Goal: Check status: Check status

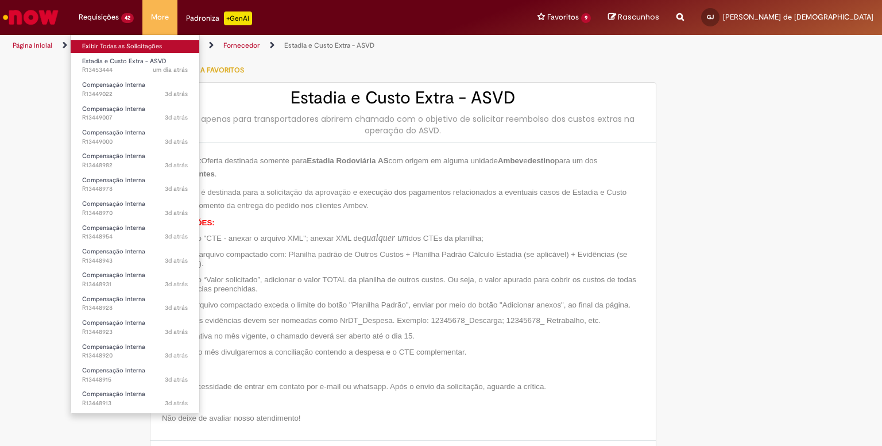
click at [105, 48] on link "Exibir Todas as Solicitações" at bounding box center [135, 46] width 129 height 13
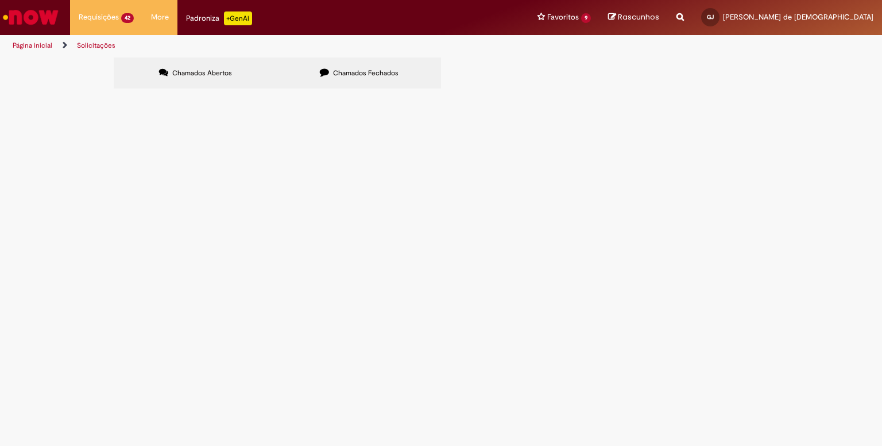
scroll to position [348, 0]
click at [0, 0] on link "2" at bounding box center [0, 0] width 0 height 0
click at [0, 0] on span "R13428250" at bounding box center [0, 0] width 0 height 0
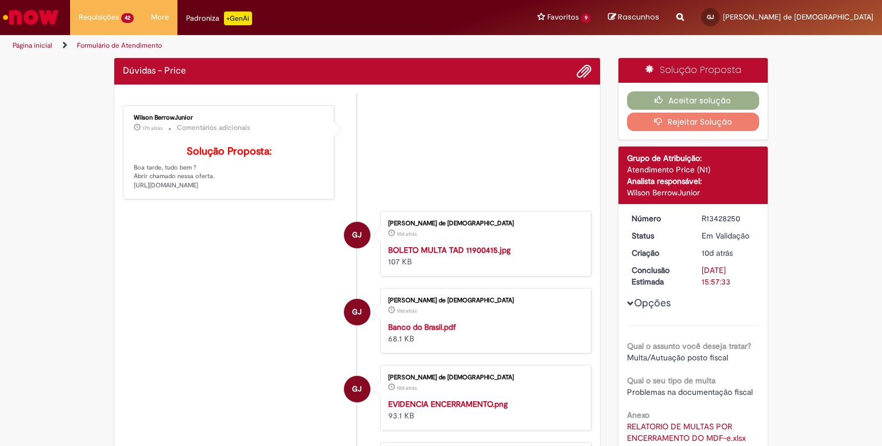
click at [147, 114] on div "Wilson BerrowJunior" at bounding box center [229, 117] width 191 height 7
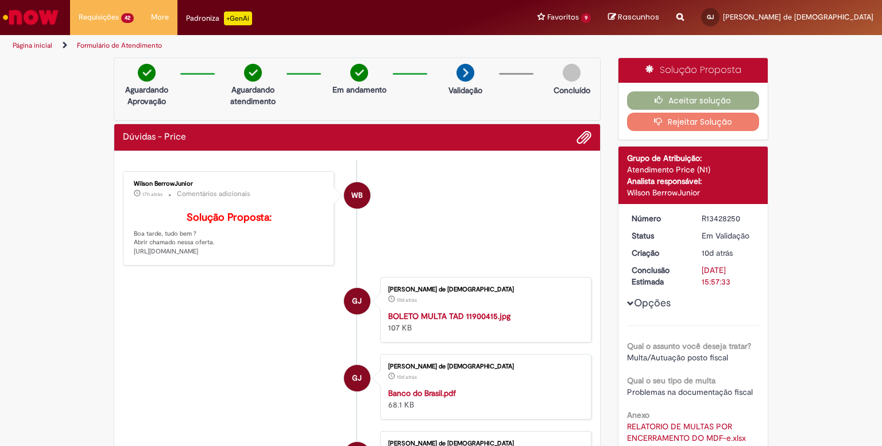
drag, startPoint x: 129, startPoint y: 268, endPoint x: 291, endPoint y: 284, distance: 162.3
click at [291, 256] on p "Solução Proposta: Boa tarde, tudo bem ? Abrir chamado nessa oferta. [URL][DOMAI…" at bounding box center [229, 234] width 191 height 44
copy p "[URL][DOMAIN_NAME]"
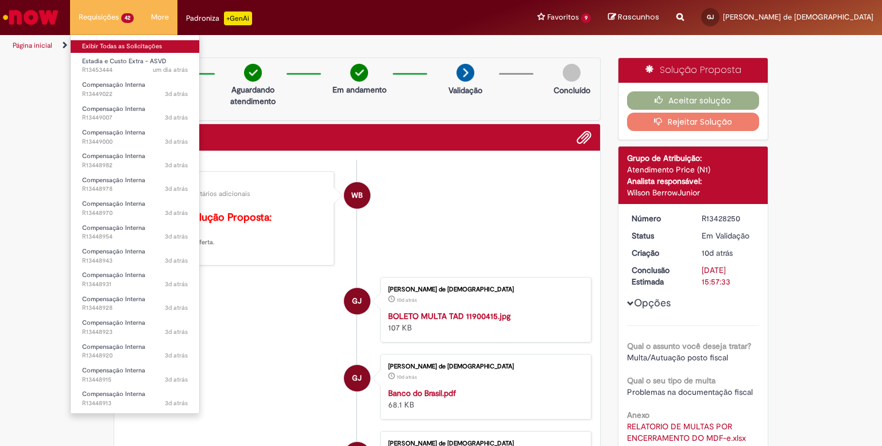
click at [104, 44] on link "Exibir Todas as Solicitações" at bounding box center [135, 46] width 129 height 13
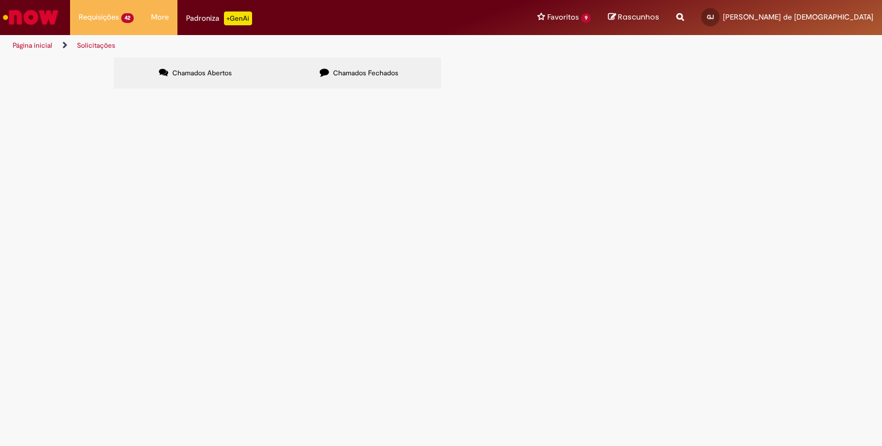
drag, startPoint x: 160, startPoint y: 164, endPoint x: 127, endPoint y: 165, distance: 32.8
click at [0, 0] on td "R13453444" at bounding box center [0, 0] width 0 height 0
copy span "R13453444"
click at [80, 92] on div "Chamados Abertos Chamados Fechados Itens solicitados Exportar como PDF Exportar…" at bounding box center [441, 74] width 882 height 34
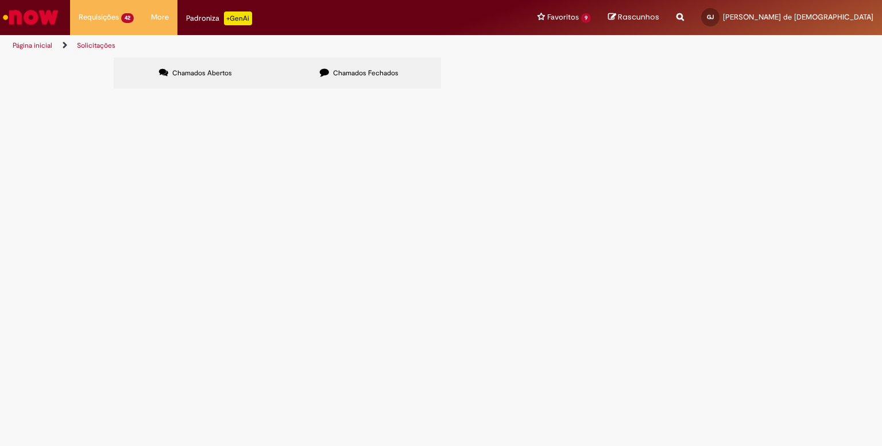
click at [0, 0] on link "2" at bounding box center [0, 0] width 0 height 0
click at [0, 0] on span "R13422041" at bounding box center [0, 0] width 0 height 0
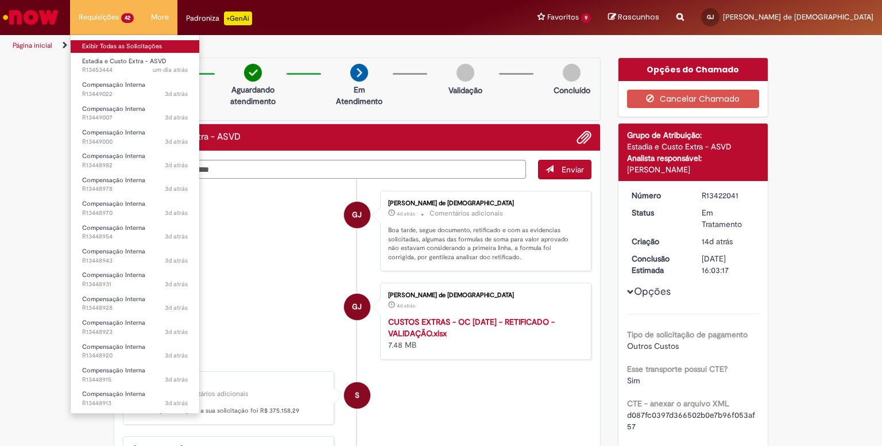
click at [111, 49] on link "Exibir Todas as Solicitações" at bounding box center [135, 46] width 129 height 13
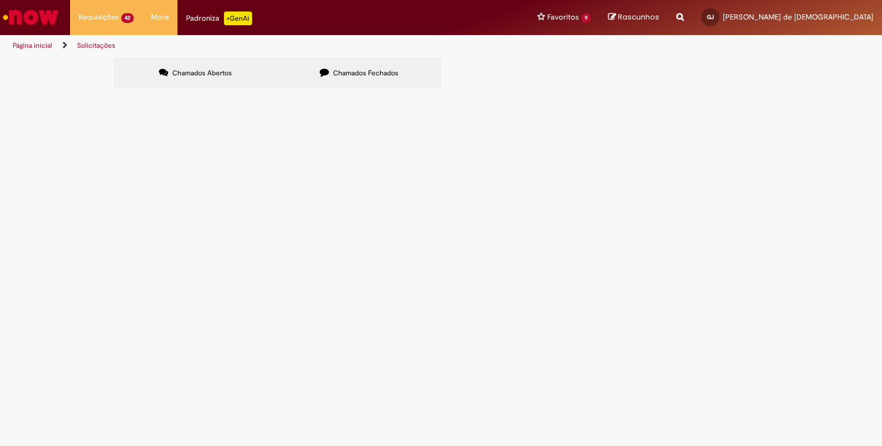
scroll to position [345, 0]
drag, startPoint x: 179, startPoint y: 412, endPoint x: 186, endPoint y: 405, distance: 9.8
click at [0, 0] on link "2" at bounding box center [0, 0] width 0 height 0
click at [0, 0] on span "R13425639" at bounding box center [0, 0] width 0 height 0
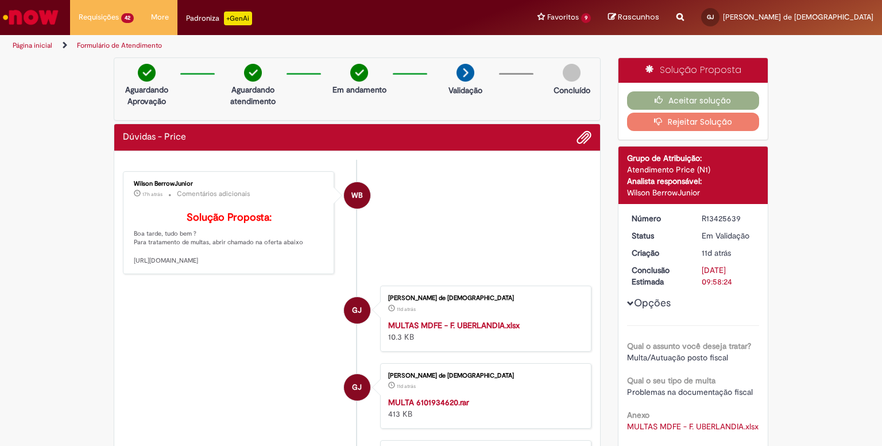
click at [443, 141] on div "Dúvidas - Price" at bounding box center [357, 137] width 469 height 15
click at [581, 141] on span "Adicionar anexos" at bounding box center [584, 138] width 14 height 14
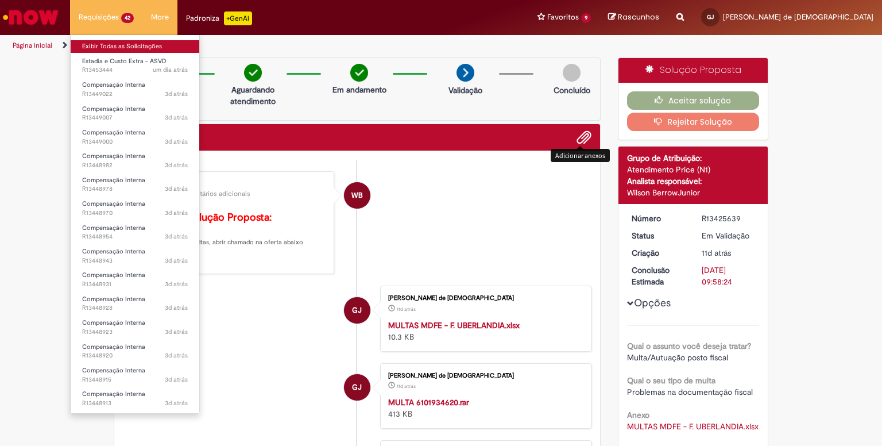
click at [110, 49] on link "Exibir Todas as Solicitações" at bounding box center [135, 46] width 129 height 13
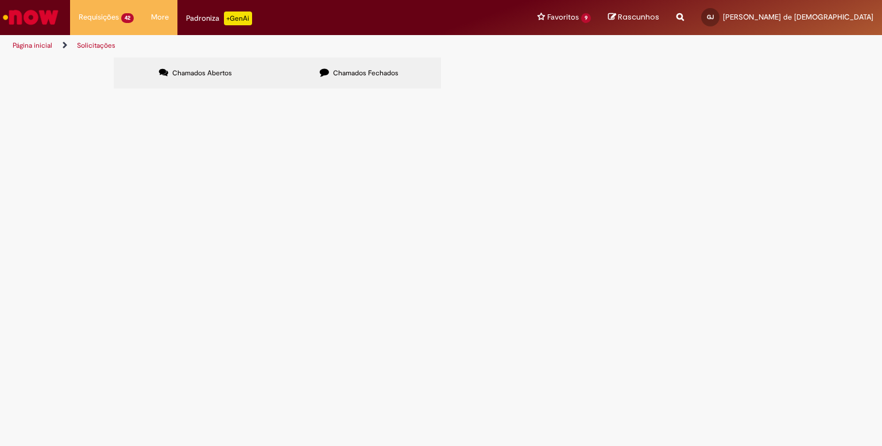
click at [0, 0] on span "R13453444" at bounding box center [0, 0] width 0 height 0
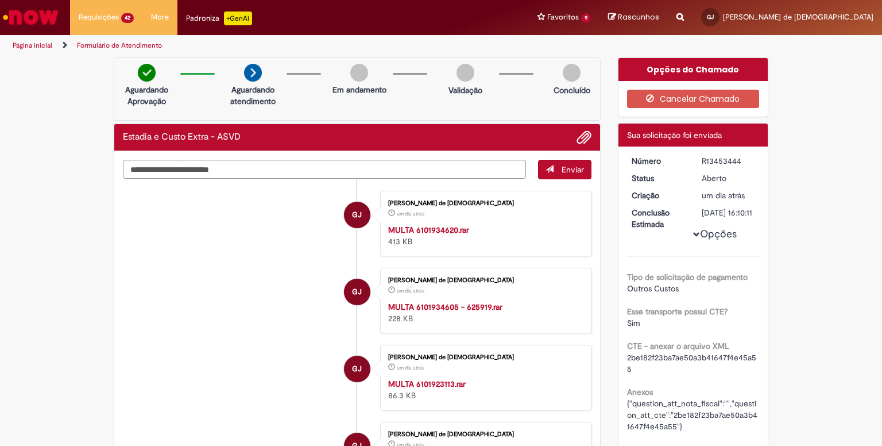
click at [579, 136] on span "Adicionar anexos" at bounding box center [584, 138] width 14 height 14
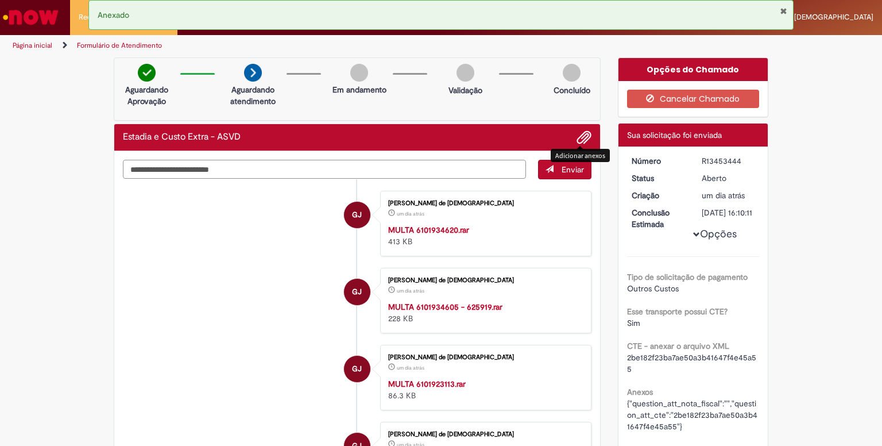
click at [315, 168] on textarea "Digite sua mensagem aqui..." at bounding box center [324, 170] width 403 height 20
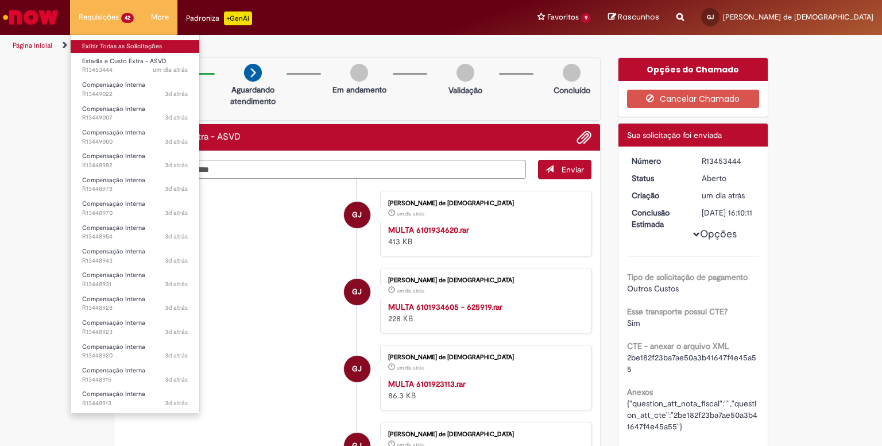
click at [123, 44] on link "Exibir Todas as Solicitações" at bounding box center [135, 46] width 129 height 13
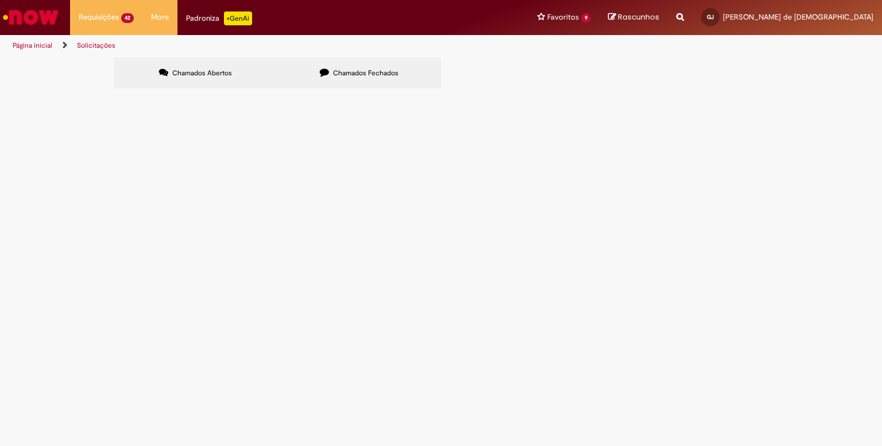
scroll to position [348, 0]
click at [0, 0] on link "2" at bounding box center [0, 0] width 0 height 0
click at [0, 0] on span "R13428250" at bounding box center [0, 0] width 0 height 0
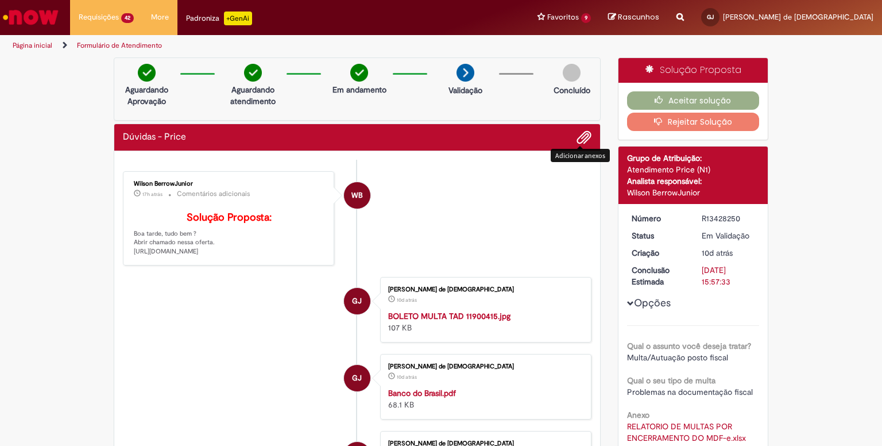
click at [577, 138] on span "Adicionar anexos" at bounding box center [584, 138] width 14 height 14
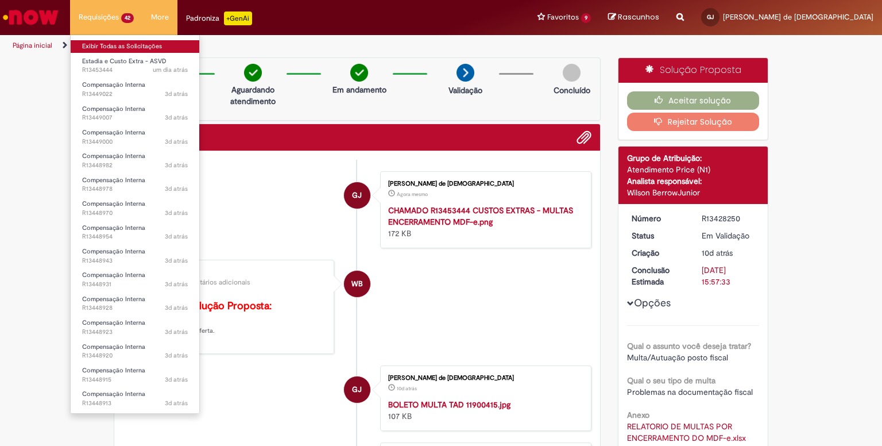
click at [123, 44] on link "Exibir Todas as Solicitações" at bounding box center [135, 46] width 129 height 13
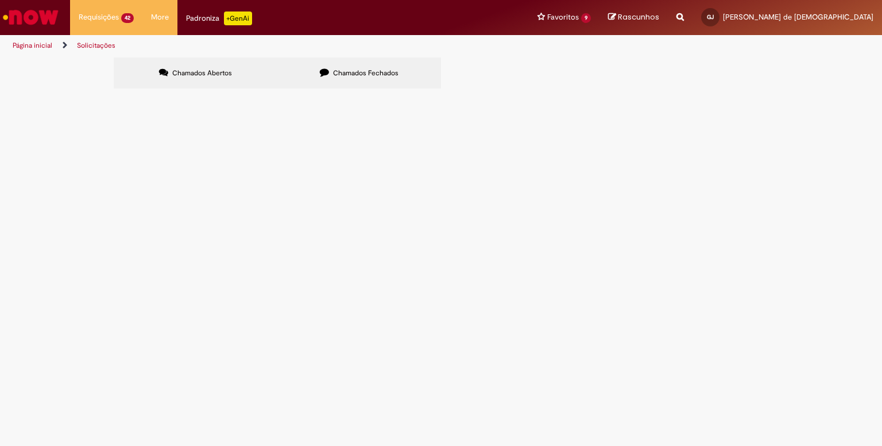
scroll to position [348, 0]
click at [0, 0] on link "2" at bounding box center [0, 0] width 0 height 0
click at [0, 0] on span "R13425639" at bounding box center [0, 0] width 0 height 0
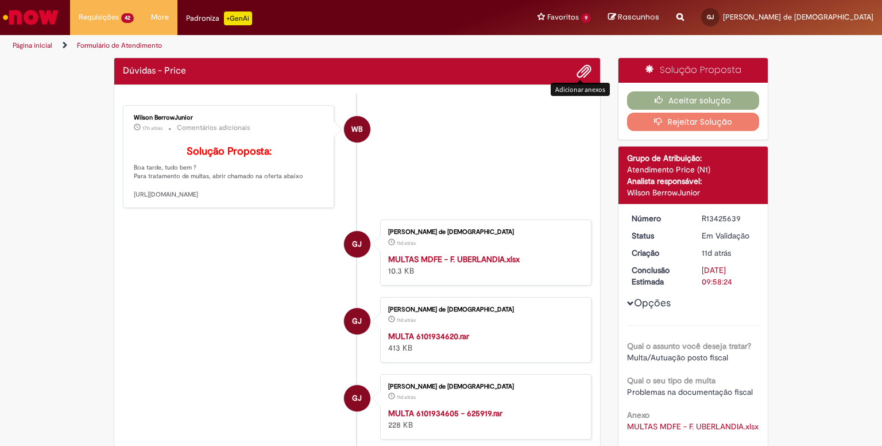
click at [577, 78] on span "Adicionar anexos" at bounding box center [584, 72] width 14 height 14
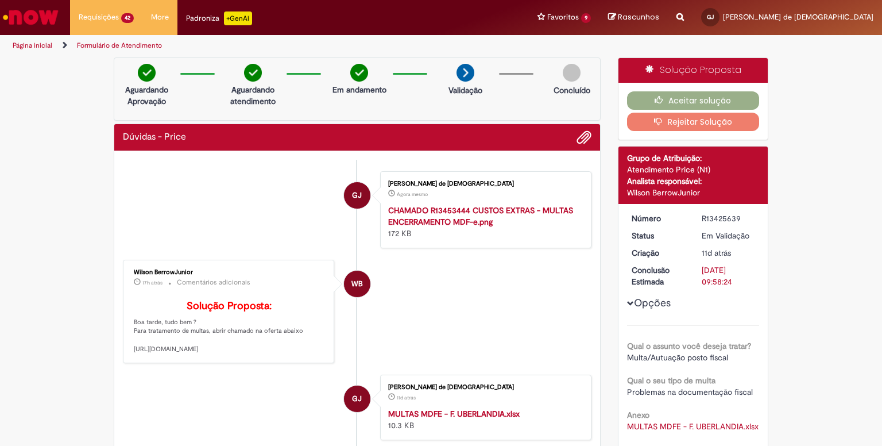
drag, startPoint x: 697, startPoint y: 219, endPoint x: 737, endPoint y: 219, distance: 39.6
click at [737, 219] on div "R13425639" at bounding box center [728, 218] width 53 height 11
copy div "R13425639"
click at [673, 98] on button "Aceitar solução" at bounding box center [693, 100] width 133 height 18
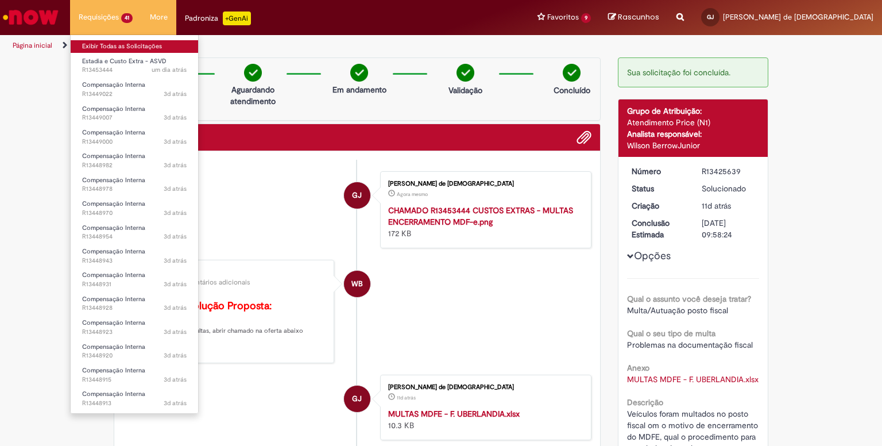
click at [113, 51] on link "Exibir Todas as Solicitações" at bounding box center [135, 46] width 128 height 13
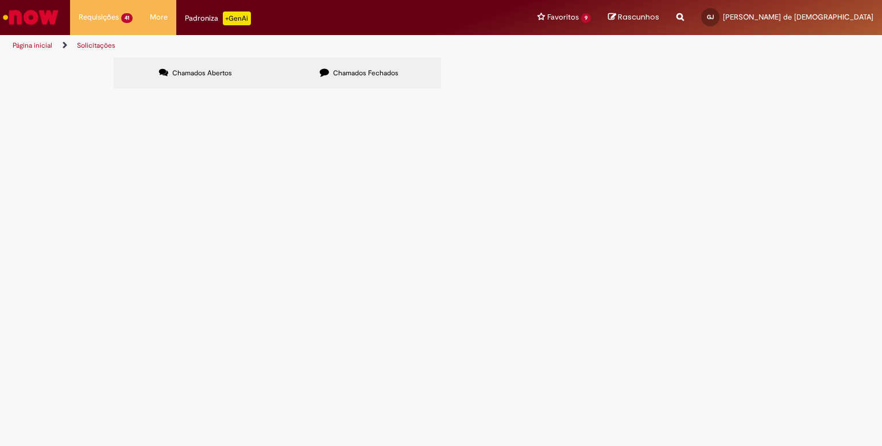
scroll to position [348, 0]
click at [0, 0] on link "2" at bounding box center [0, 0] width 0 height 0
click at [0, 0] on span "R13428250" at bounding box center [0, 0] width 0 height 0
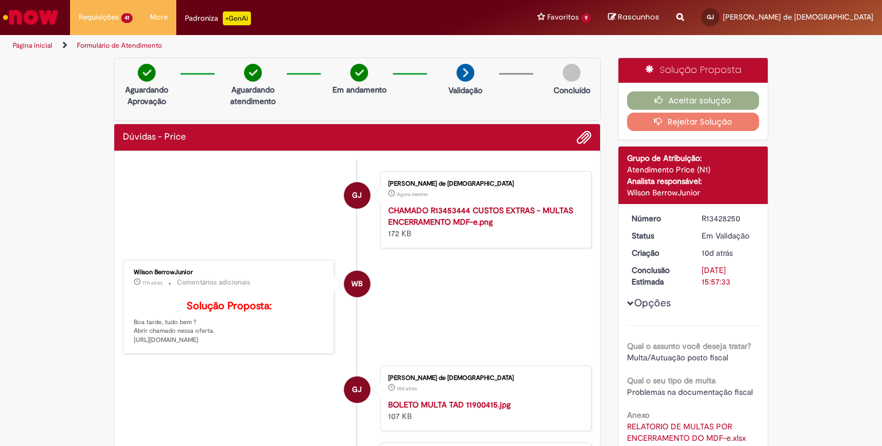
drag, startPoint x: 735, startPoint y: 218, endPoint x: 698, endPoint y: 219, distance: 37.4
click at [702, 219] on div "R13428250" at bounding box center [728, 218] width 53 height 11
copy div "R13428250"
drag, startPoint x: 71, startPoint y: 276, endPoint x: 83, endPoint y: 273, distance: 12.3
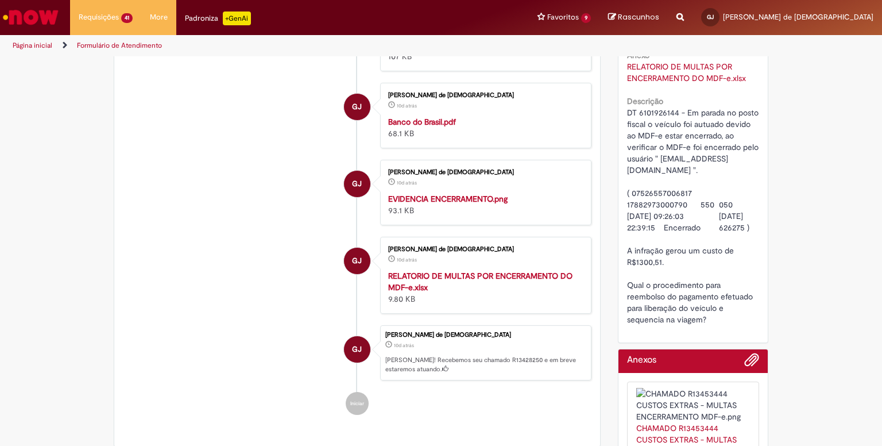
scroll to position [347, 0]
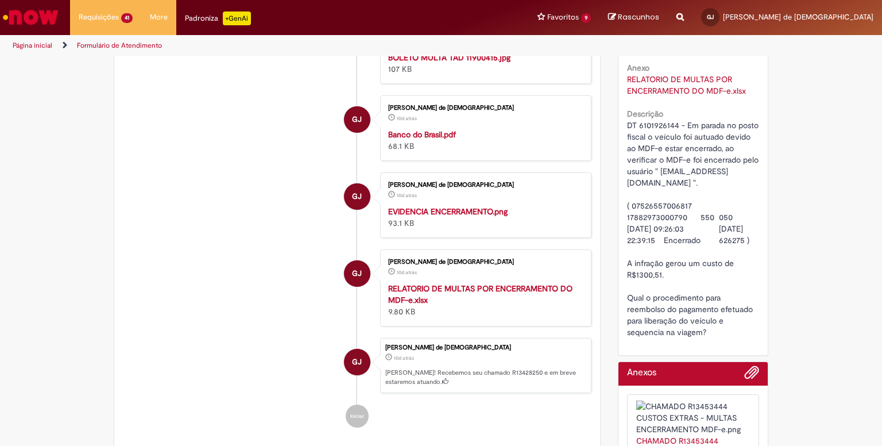
drag, startPoint x: 623, startPoint y: 297, endPoint x: 710, endPoint y: 334, distance: 95.3
click at [714, 335] on div "DT 6101926144 - Em parada no posto fiscal o veículo foi autuado devido ao MDF-e…" at bounding box center [693, 228] width 133 height 218
click at [710, 334] on div "DT 6101926144 - Em parada no posto fiscal o veículo foi autuado devido ao MDF-e…" at bounding box center [693, 228] width 133 height 218
drag, startPoint x: 678, startPoint y: 320, endPoint x: 615, endPoint y: 291, distance: 69.6
click at [619, 291] on div "Número R13428250 Status Em [GEOGRAPHIC_DATA] Criação 10d atrás 10 dias atrás Co…" at bounding box center [694, 106] width 150 height 498
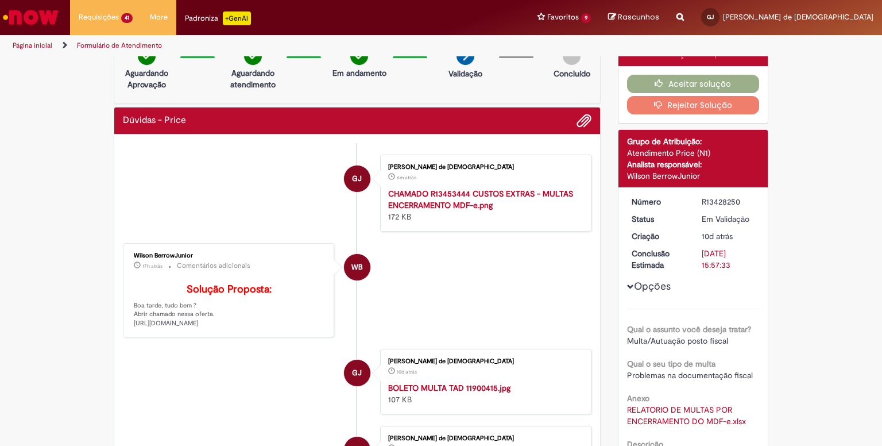
scroll to position [0, 0]
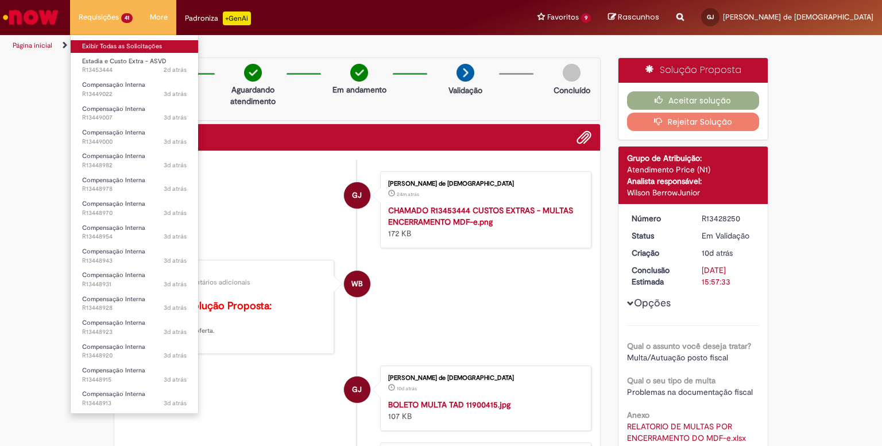
click at [100, 51] on link "Exibir Todas as Solicitações" at bounding box center [135, 46] width 128 height 13
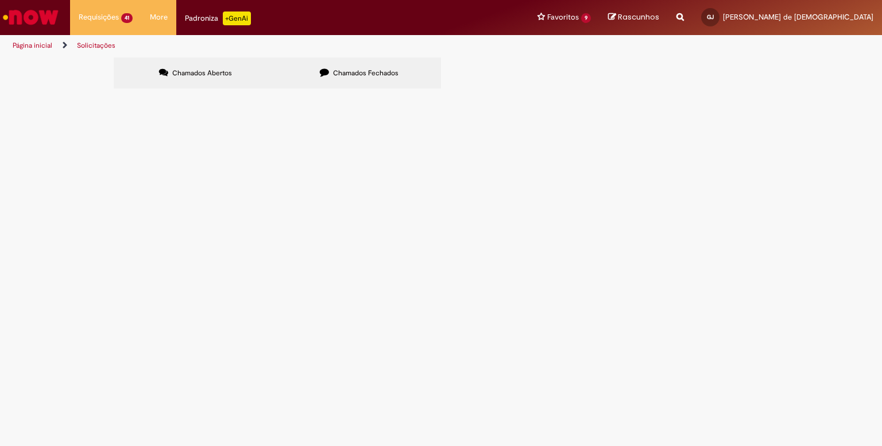
click at [44, 209] on main "Solicitações Chamados Abertos Chamados Fechados Itens solicitados Exportar como…" at bounding box center [441, 251] width 882 height 389
click at [0, 0] on span "R13453444" at bounding box center [0, 0] width 0 height 0
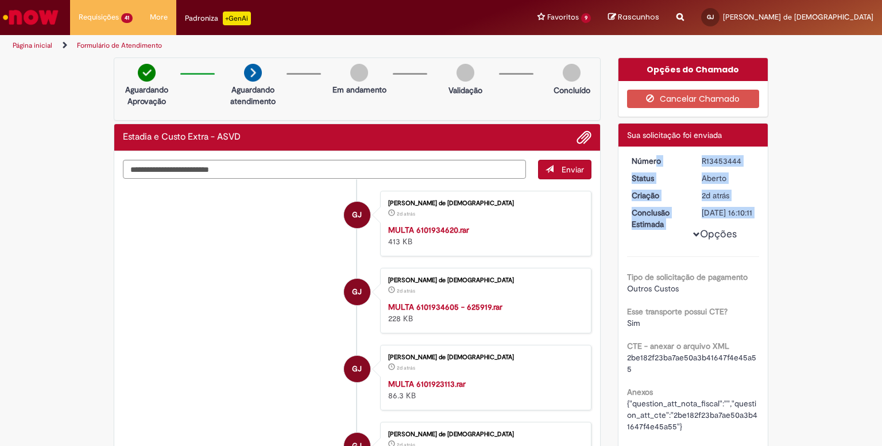
drag, startPoint x: 629, startPoint y: 160, endPoint x: 805, endPoint y: 200, distance: 180.3
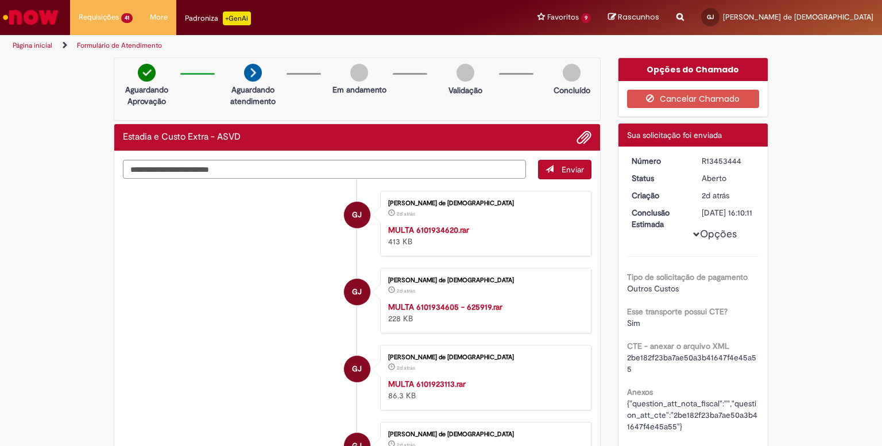
drag, startPoint x: 727, startPoint y: 224, endPoint x: 617, endPoint y: 161, distance: 126.1
click at [619, 161] on div "Número R13453444 Status [GEOGRAPHIC_DATA] Criação 2d atrás 2 dias atrás Conclus…" at bounding box center [694, 423] width 150 height 555
drag, startPoint x: 227, startPoint y: 223, endPoint x: 194, endPoint y: 230, distance: 34.0
click at [226, 223] on li "GJ [PERSON_NAME] de Jesus 2d atrás 2 dias atrás MULTA 6101934620.rar 413 KB" at bounding box center [357, 223] width 469 height 65
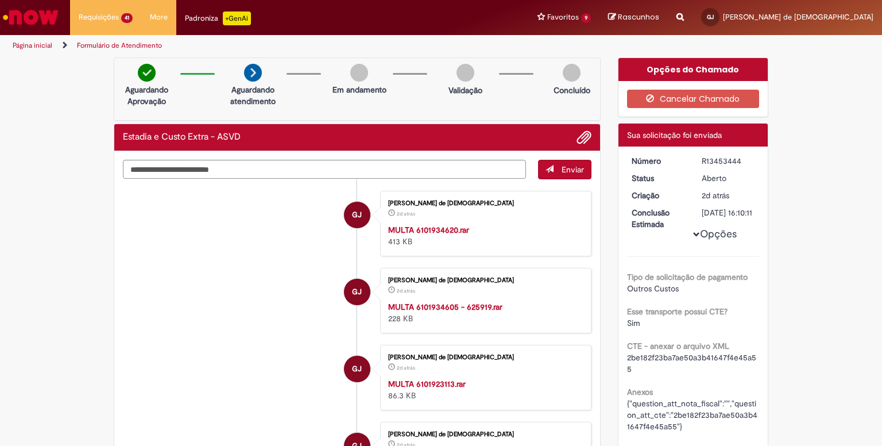
drag, startPoint x: 625, startPoint y: 160, endPoint x: 732, endPoint y: 191, distance: 111.4
click at [741, 155] on dl "Número R13453444 Status [GEOGRAPHIC_DATA] Criação 2d atrás 2 dias atrás Conclus…" at bounding box center [693, 155] width 141 height 0
click at [732, 191] on div "2d atrás 2 dias atrás" at bounding box center [728, 195] width 53 height 11
drag, startPoint x: 726, startPoint y: 226, endPoint x: 623, endPoint y: 161, distance: 121.8
click at [623, 155] on dl "Número R13453444 Status [GEOGRAPHIC_DATA] Criação 2d atrás 2 dias atrás Conclus…" at bounding box center [693, 155] width 141 height 0
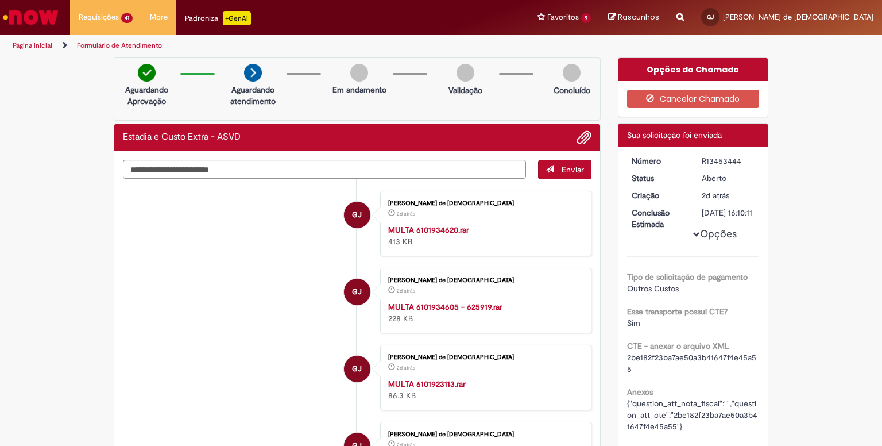
click at [204, 228] on li "GJ [PERSON_NAME] de Jesus 2d atrás 2 dias atrás MULTA 6101934620.rar 413 KB" at bounding box center [357, 223] width 469 height 65
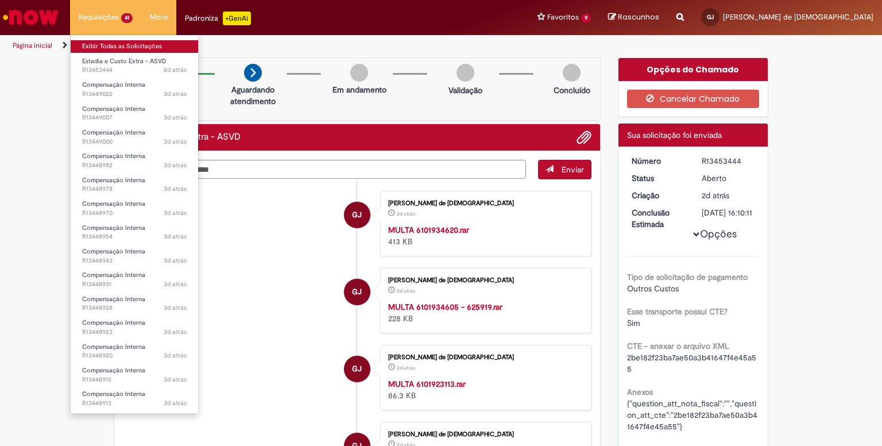
click at [110, 51] on link "Exibir Todas as Solicitações" at bounding box center [135, 46] width 128 height 13
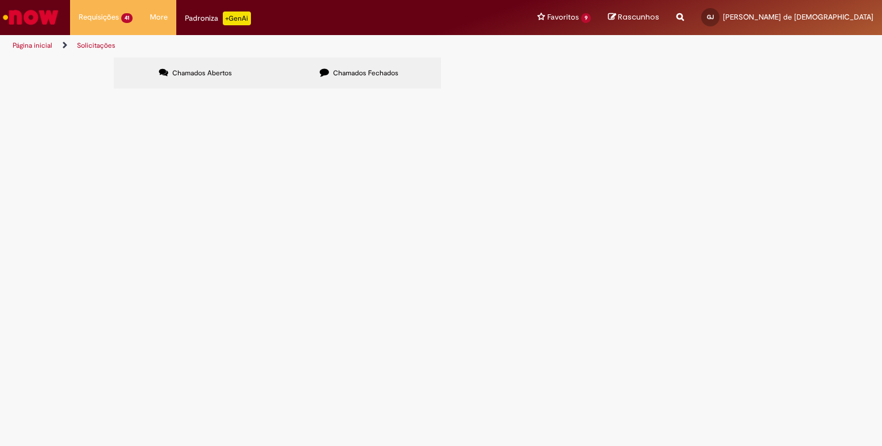
drag, startPoint x: 87, startPoint y: 208, endPoint x: 79, endPoint y: 213, distance: 8.5
click at [87, 208] on main "Solicitações Chamados Abertos Chamados Fechados Itens solicitados Exportar como…" at bounding box center [441, 251] width 882 height 389
click at [0, 0] on link "2" at bounding box center [0, 0] width 0 height 0
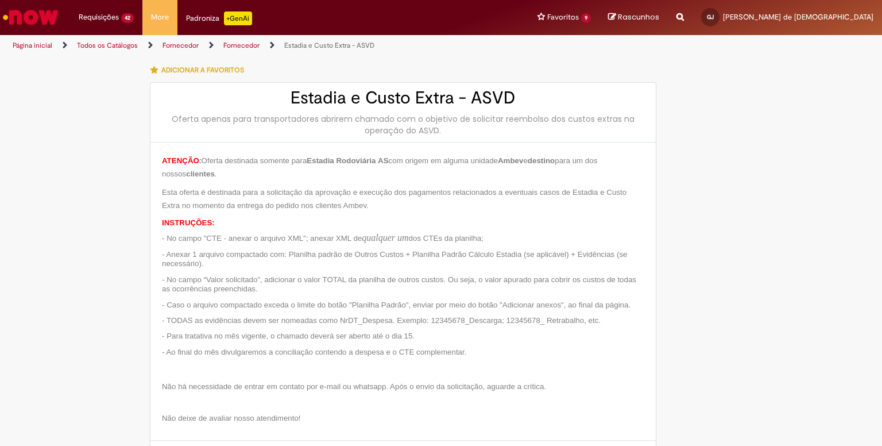
type input "**********"
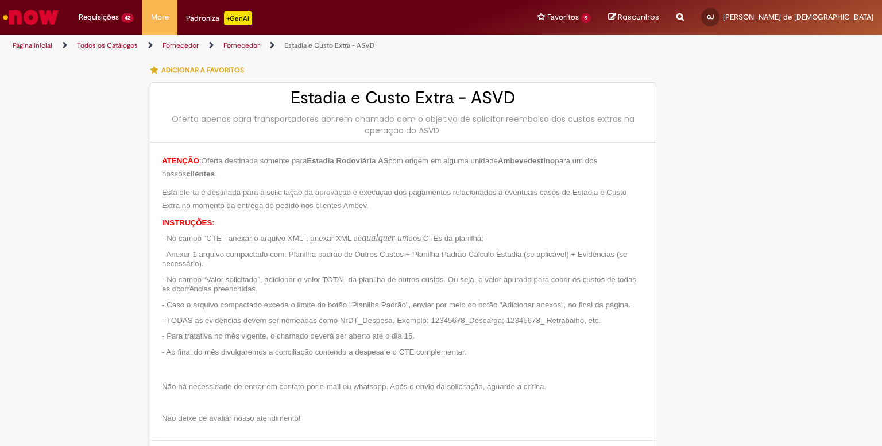
type input "**********"
